Goal: Task Accomplishment & Management: Manage account settings

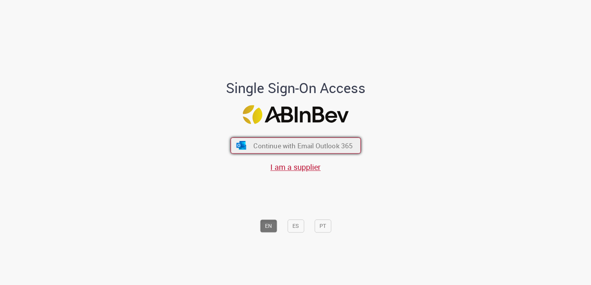
click at [288, 145] on span "Continue with Email Outlook 365" at bounding box center [302, 146] width 99 height 9
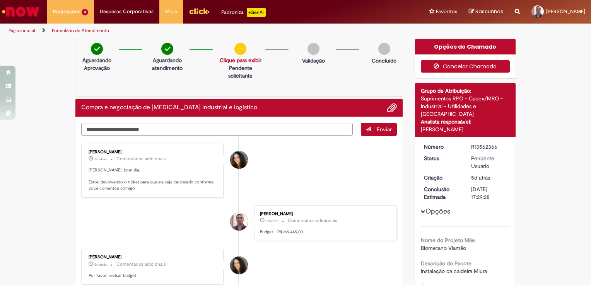
click at [481, 63] on button "Cancelar Chamado" at bounding box center [465, 66] width 89 height 12
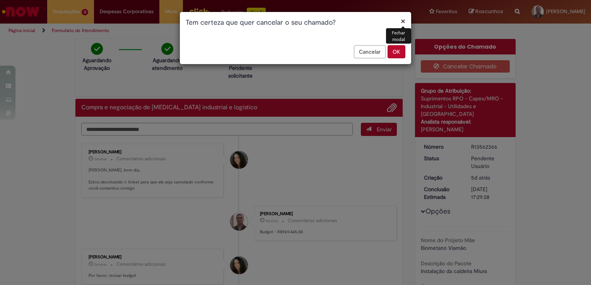
click at [399, 52] on button "OK" at bounding box center [396, 51] width 18 height 13
